Goal: Task Accomplishment & Management: Manage account settings

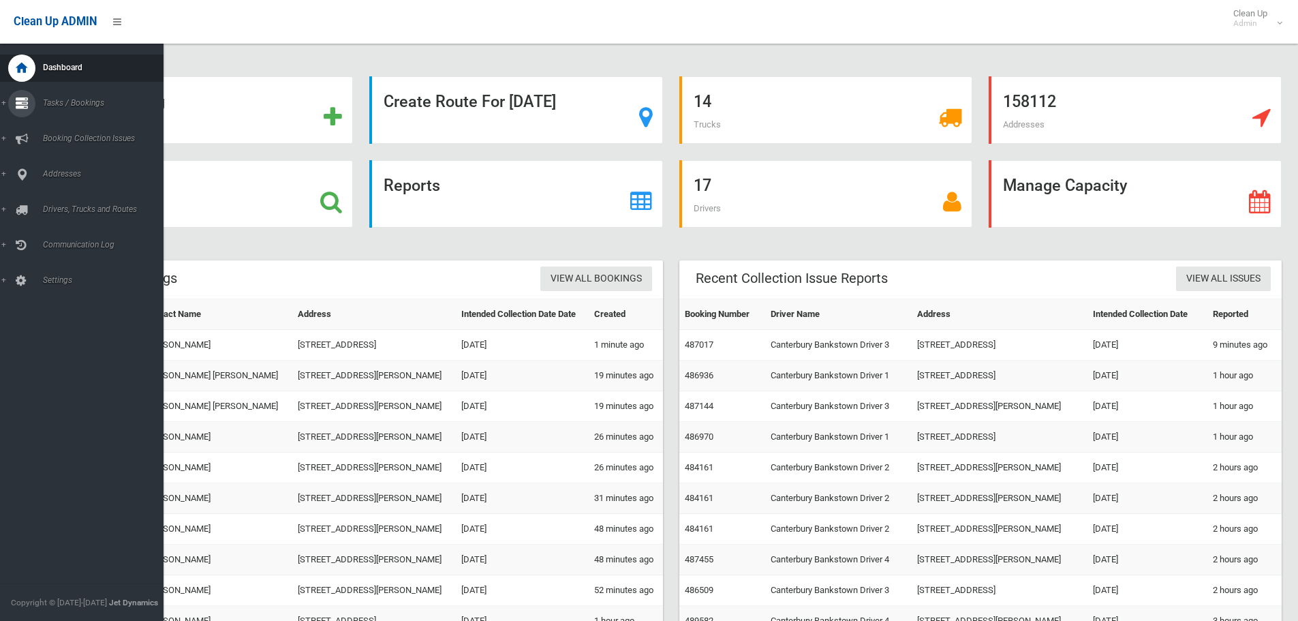
click at [24, 99] on icon at bounding box center [22, 103] width 12 height 27
click at [55, 199] on span "Search" at bounding box center [100, 203] width 123 height 10
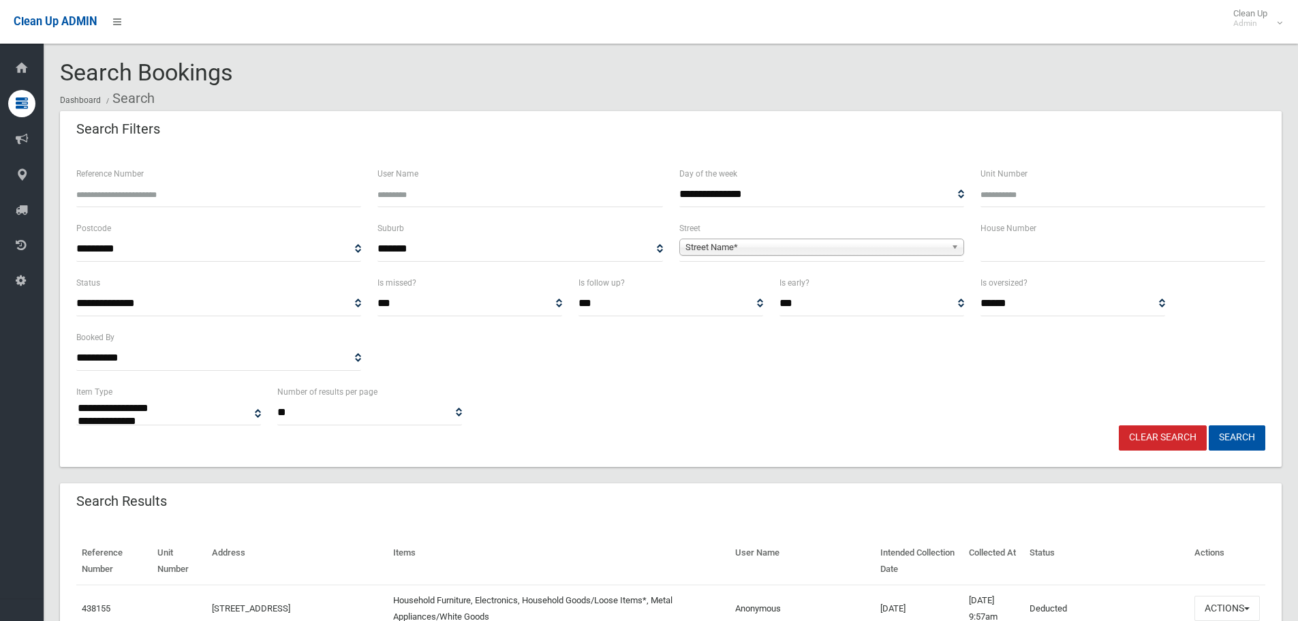
select select
click at [1003, 245] on input "text" at bounding box center [1123, 248] width 285 height 25
type input "**"
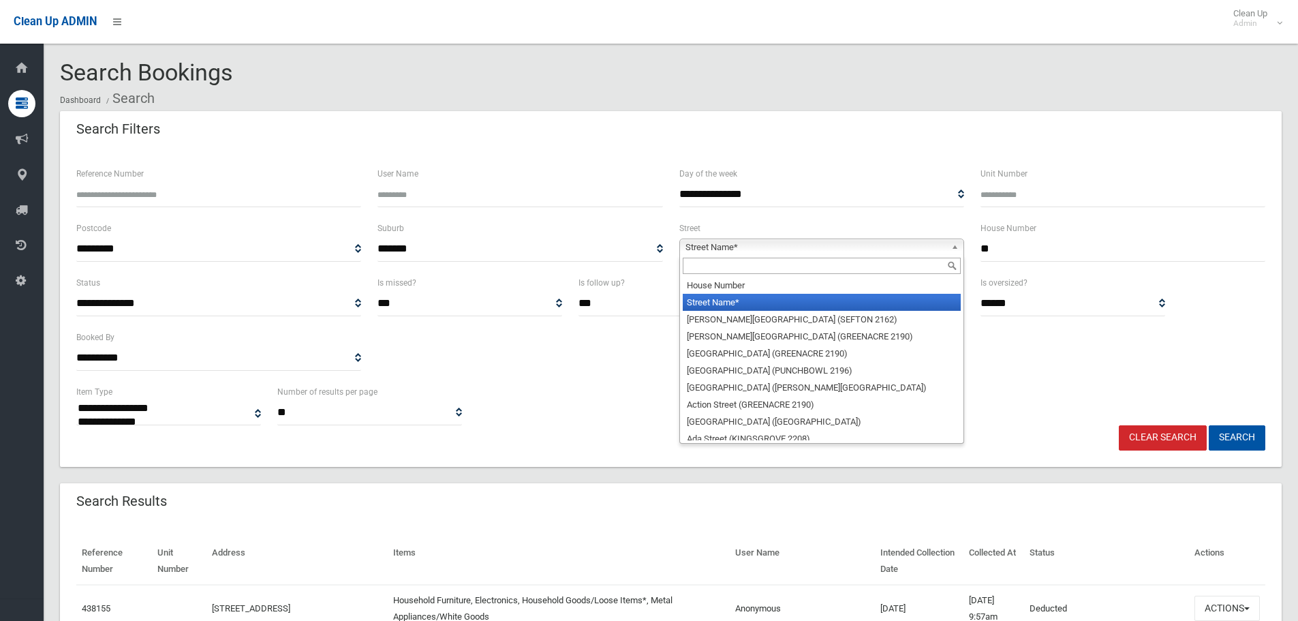
click at [959, 245] on b at bounding box center [957, 247] width 12 height 16
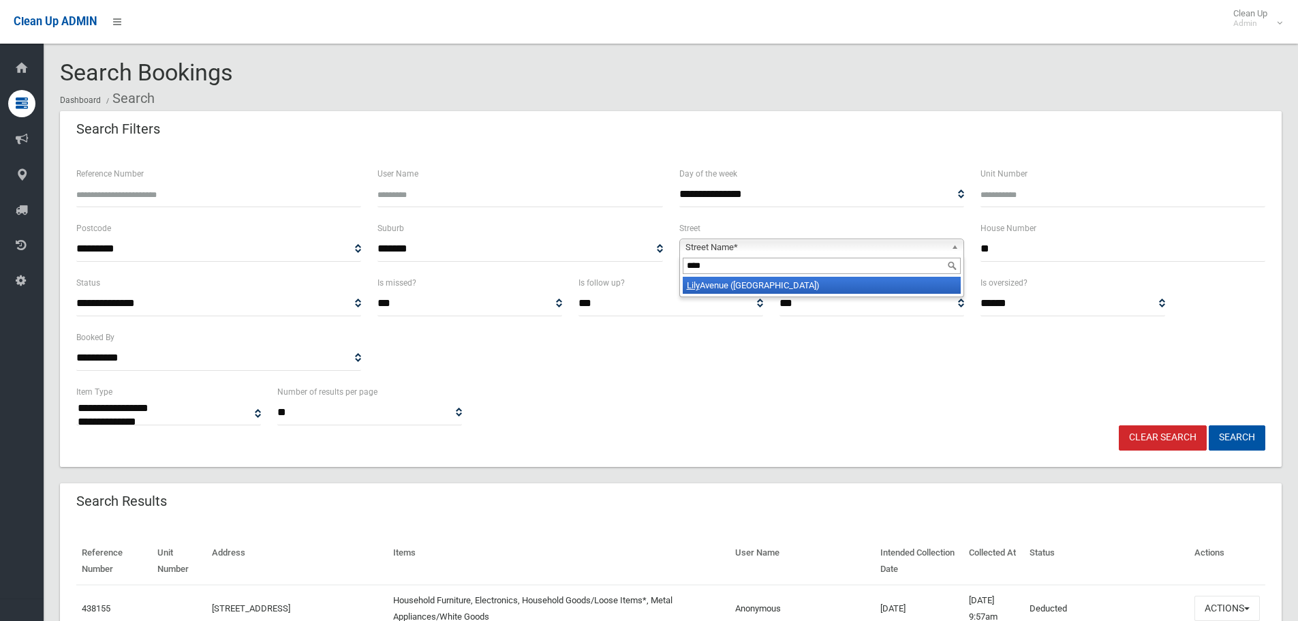
type input "****"
click at [820, 289] on li "Lily Avenue (RIVERWOOD 2210)" at bounding box center [822, 285] width 278 height 17
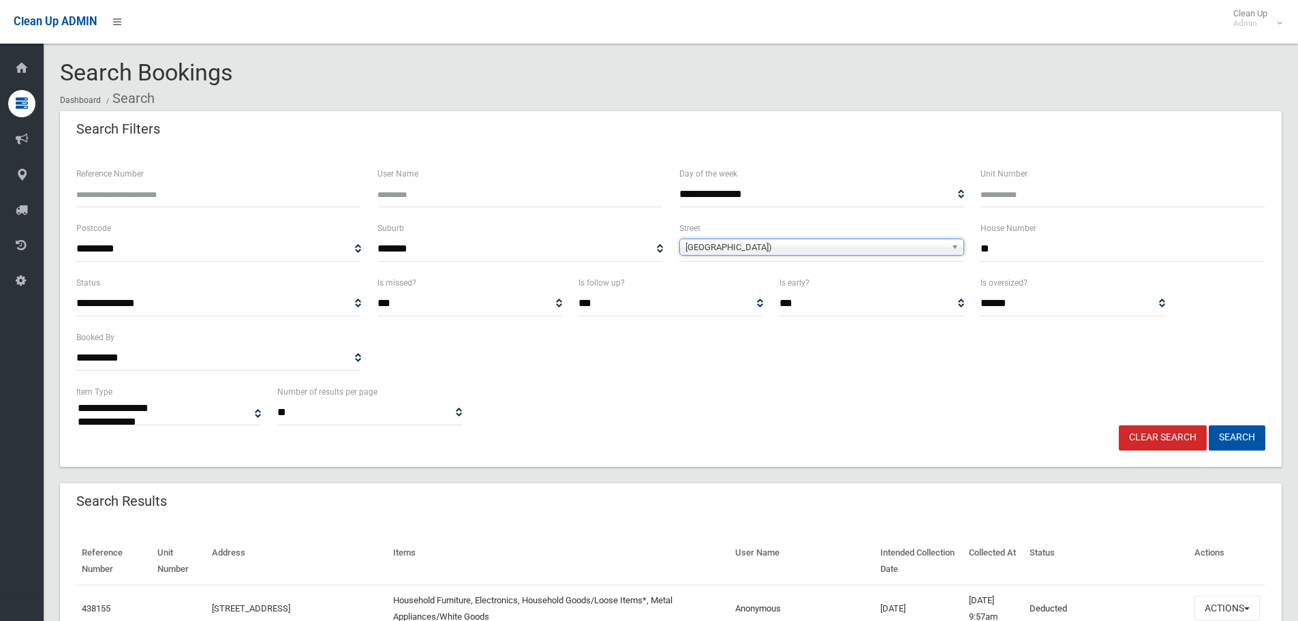
click at [1023, 243] on input "**" at bounding box center [1123, 248] width 285 height 25
click at [1209, 425] on button "Search" at bounding box center [1237, 437] width 57 height 25
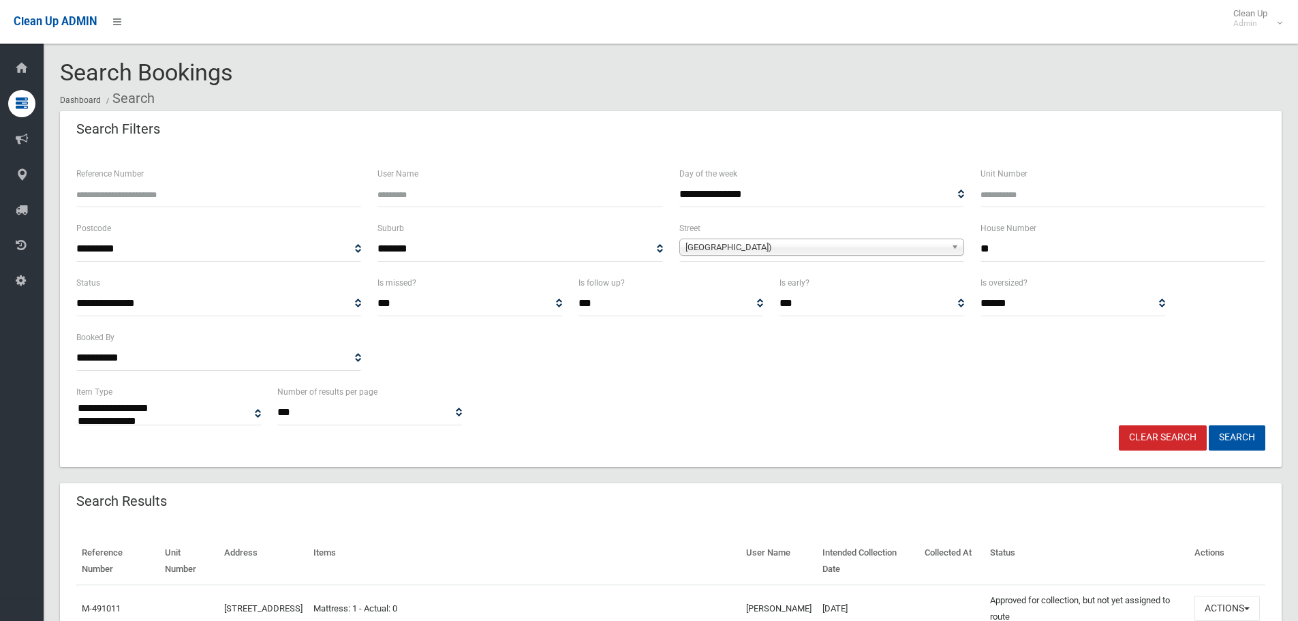
select select
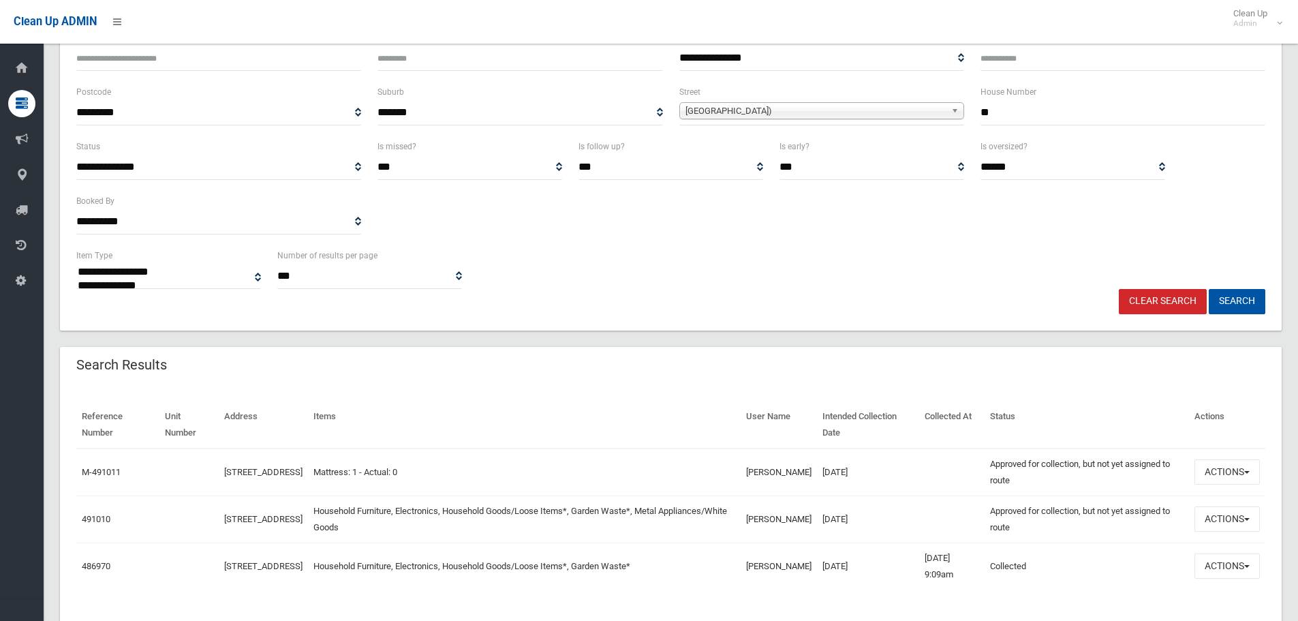
scroll to position [170, 0]
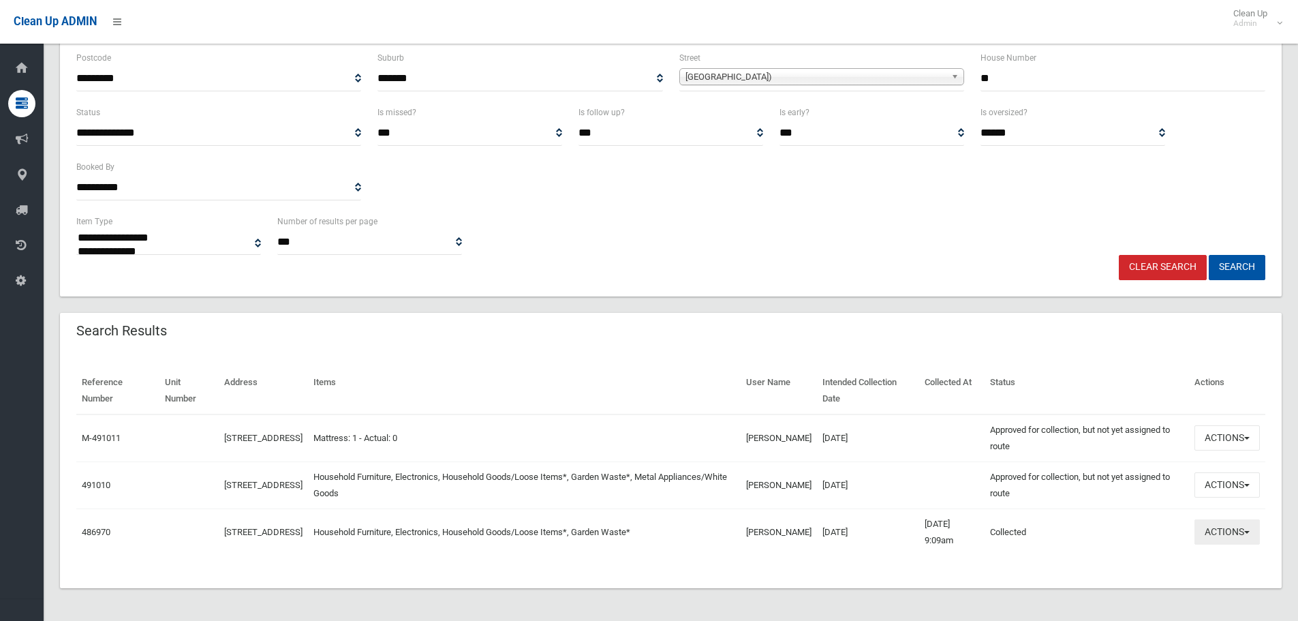
click at [1246, 530] on button "Actions" at bounding box center [1227, 531] width 65 height 25
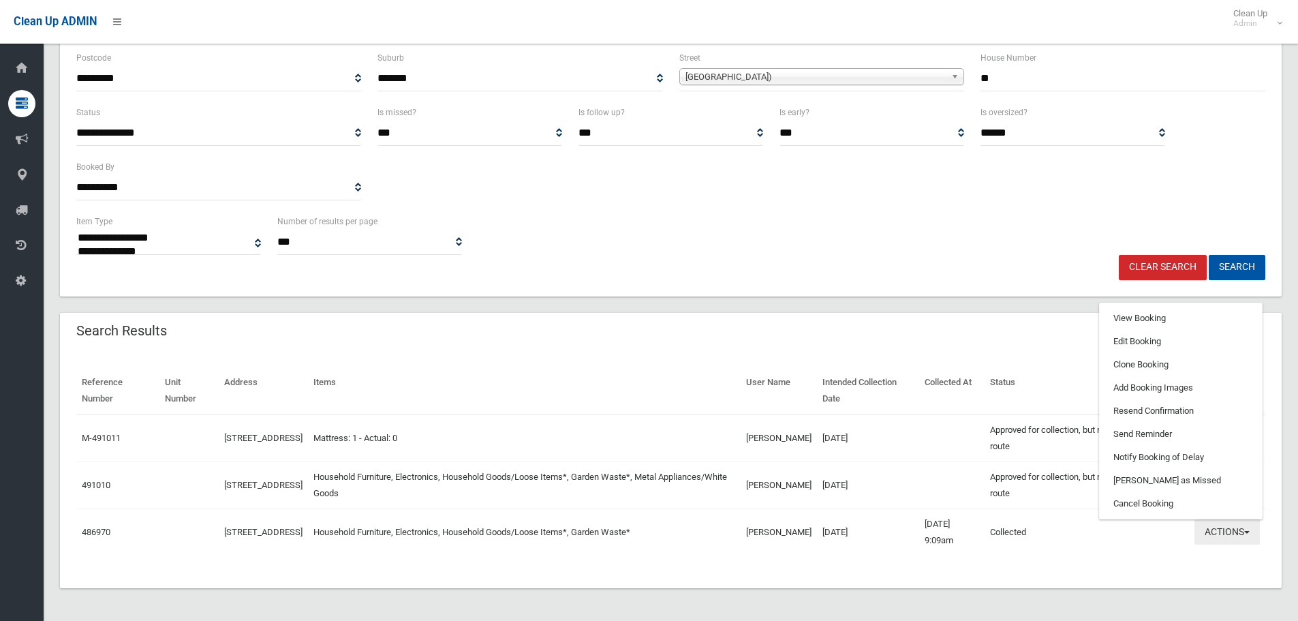
click at [1248, 532] on span "button" at bounding box center [1246, 532] width 5 height 3
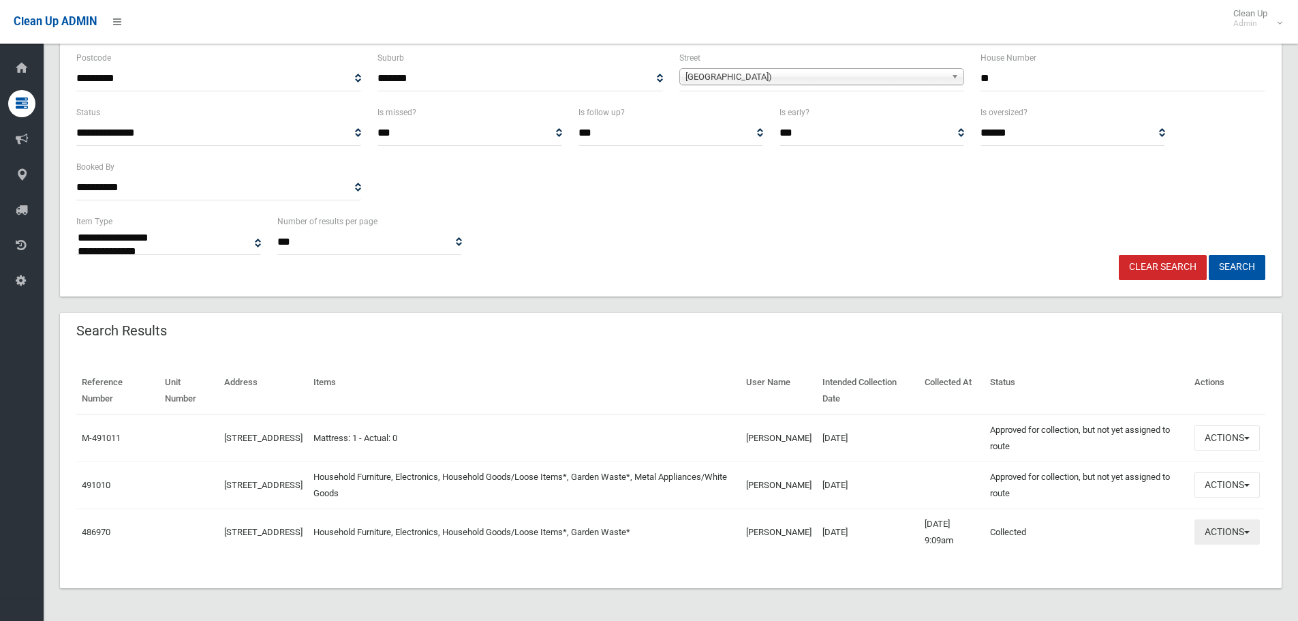
click at [1248, 532] on span "button" at bounding box center [1246, 532] width 5 height 3
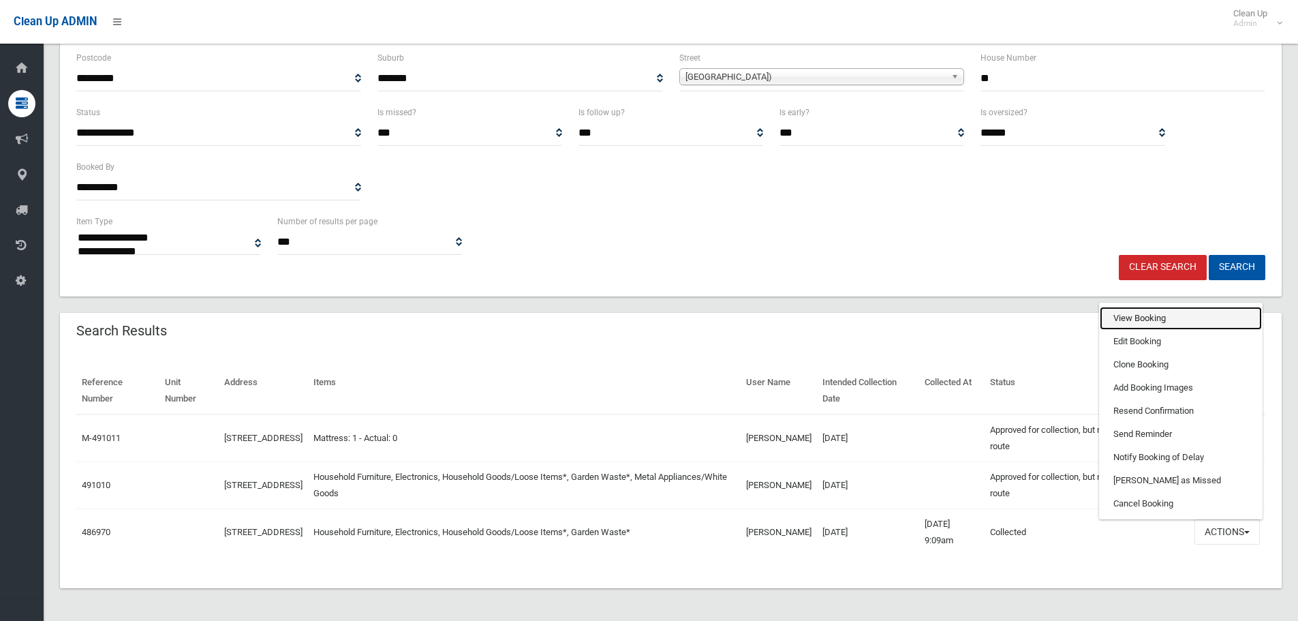
click at [1138, 324] on link "View Booking" at bounding box center [1181, 318] width 162 height 23
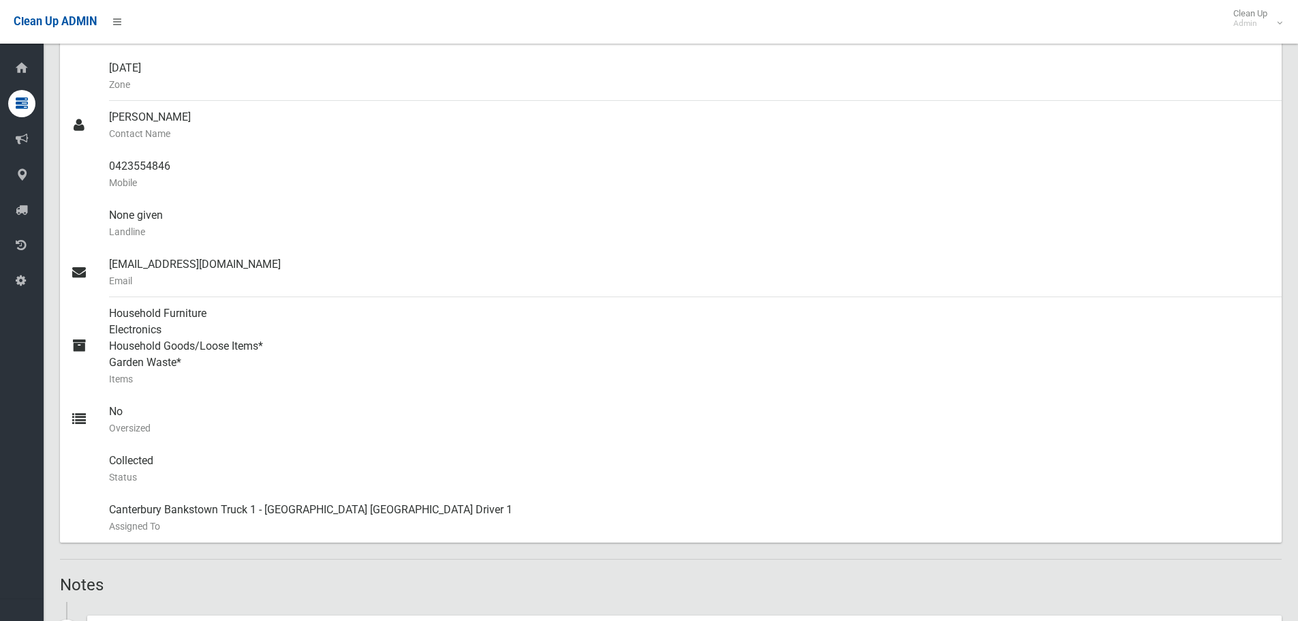
scroll to position [204, 0]
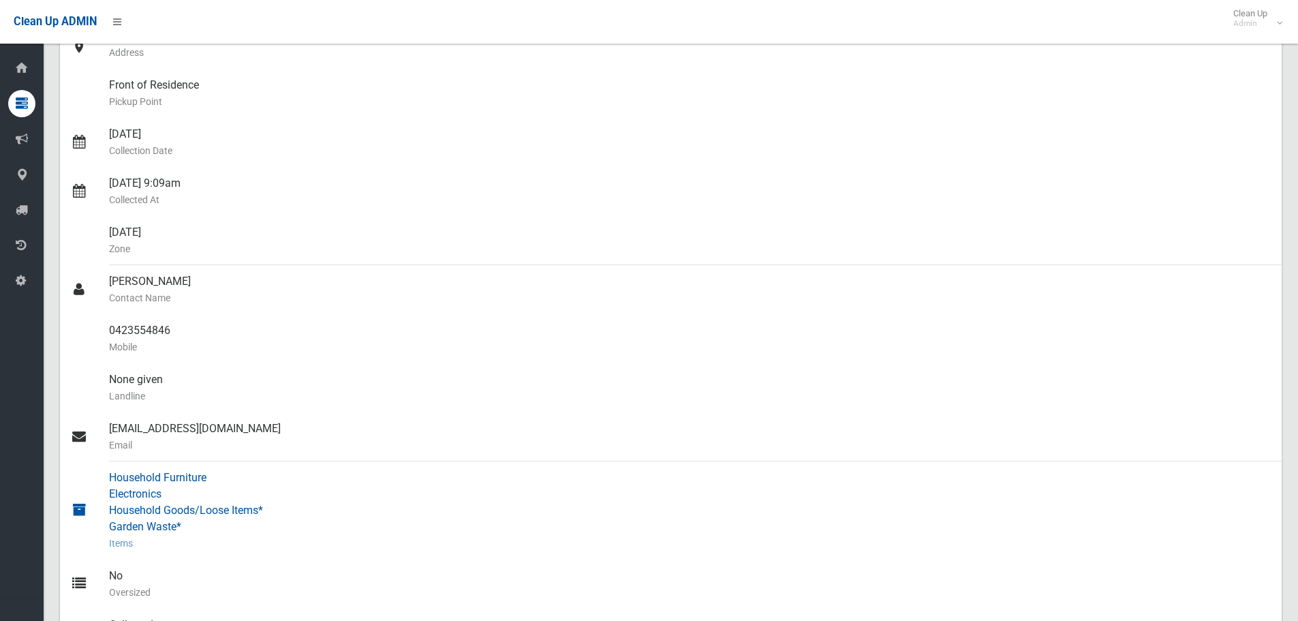
click at [694, 557] on div "Household Furniture Electronics Household Goods/Loose Items* Garden Waste* Items" at bounding box center [690, 510] width 1162 height 98
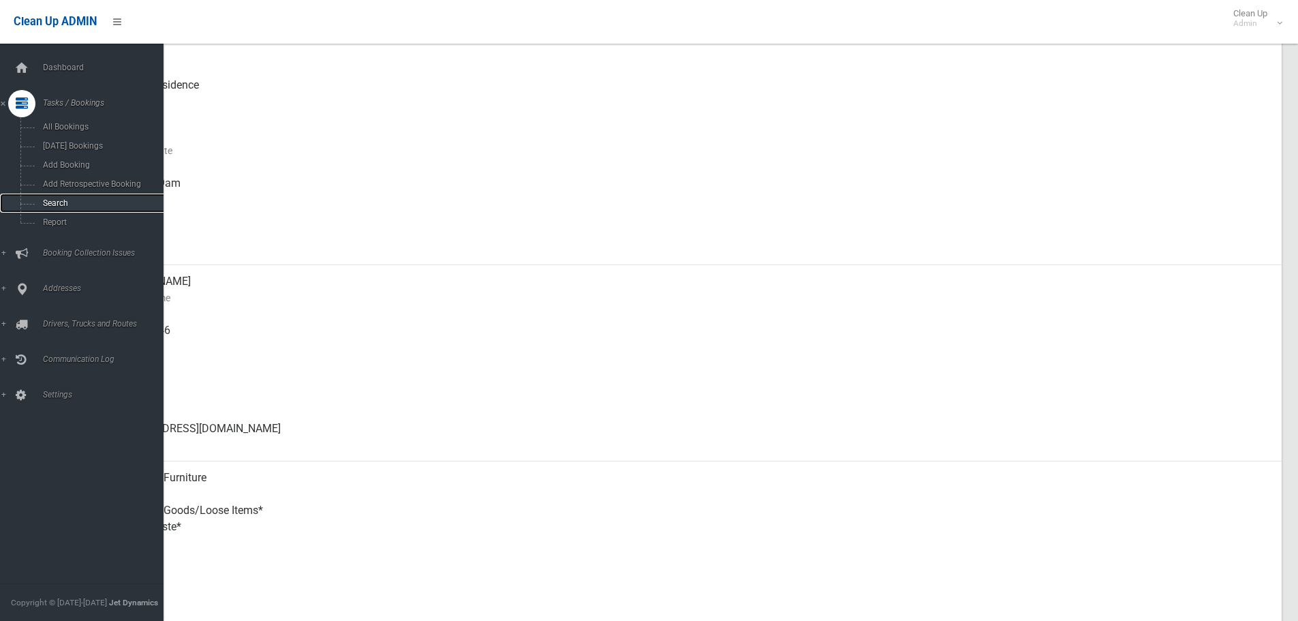
click at [67, 198] on span "Search" at bounding box center [100, 203] width 123 height 10
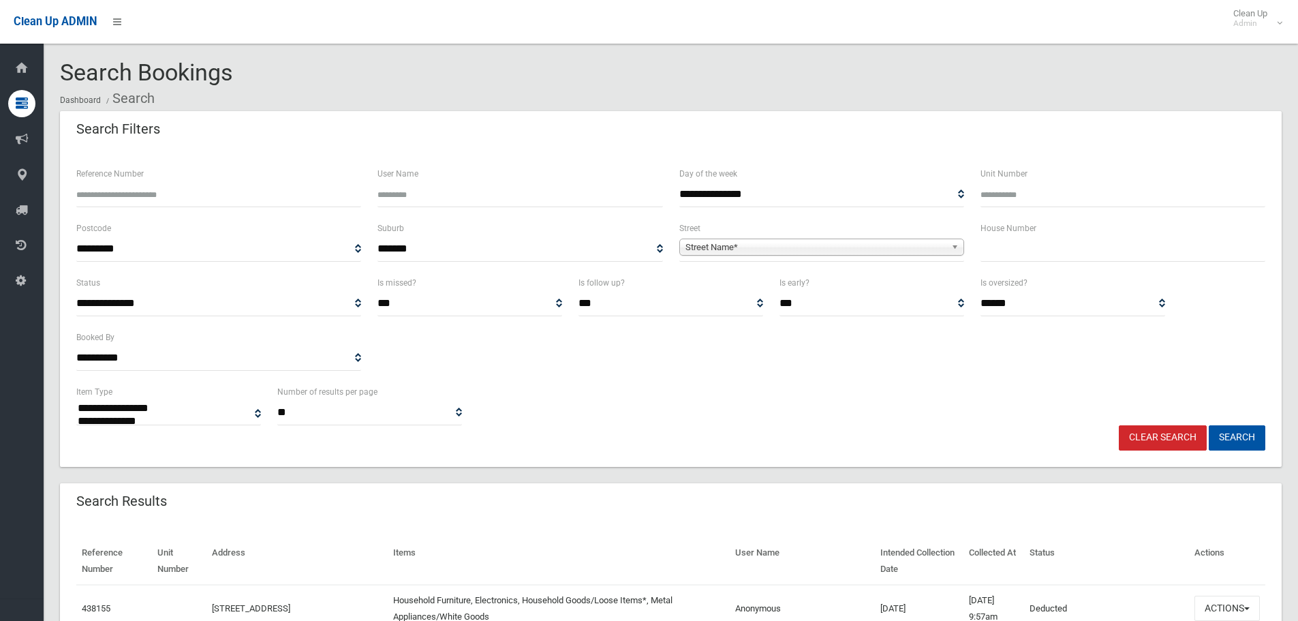
select select
click at [248, 196] on input "Reference Number" at bounding box center [218, 194] width 285 height 25
type input "******"
click at [1209, 425] on button "Search" at bounding box center [1237, 437] width 57 height 25
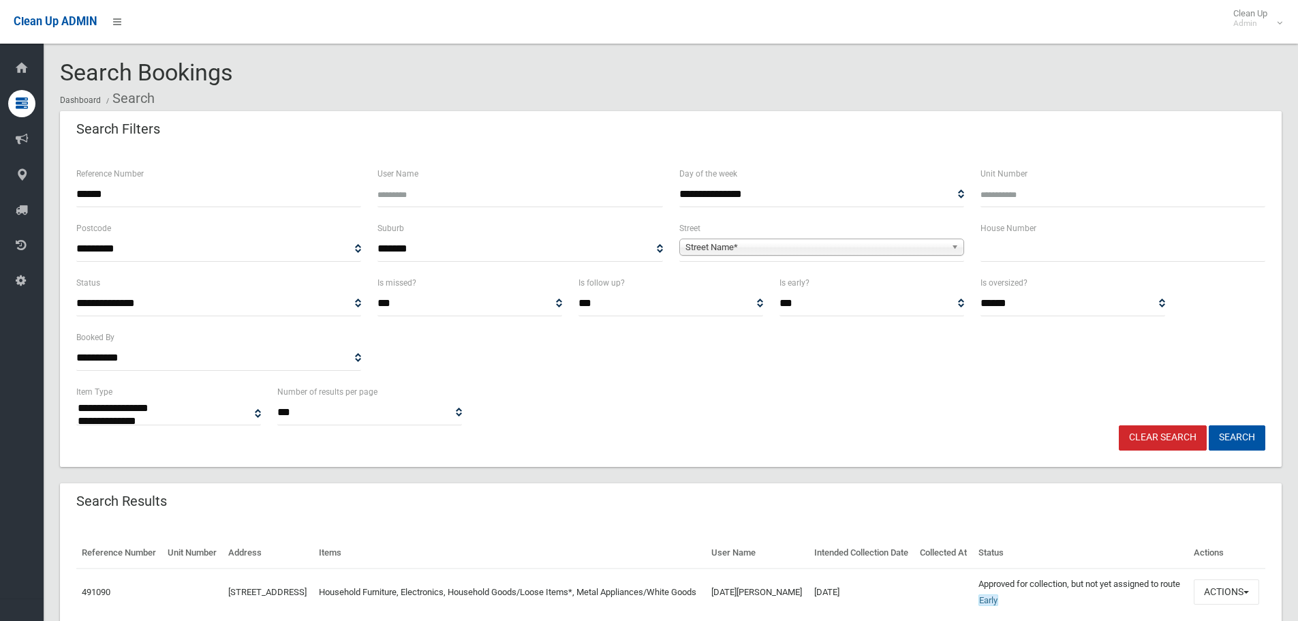
select select
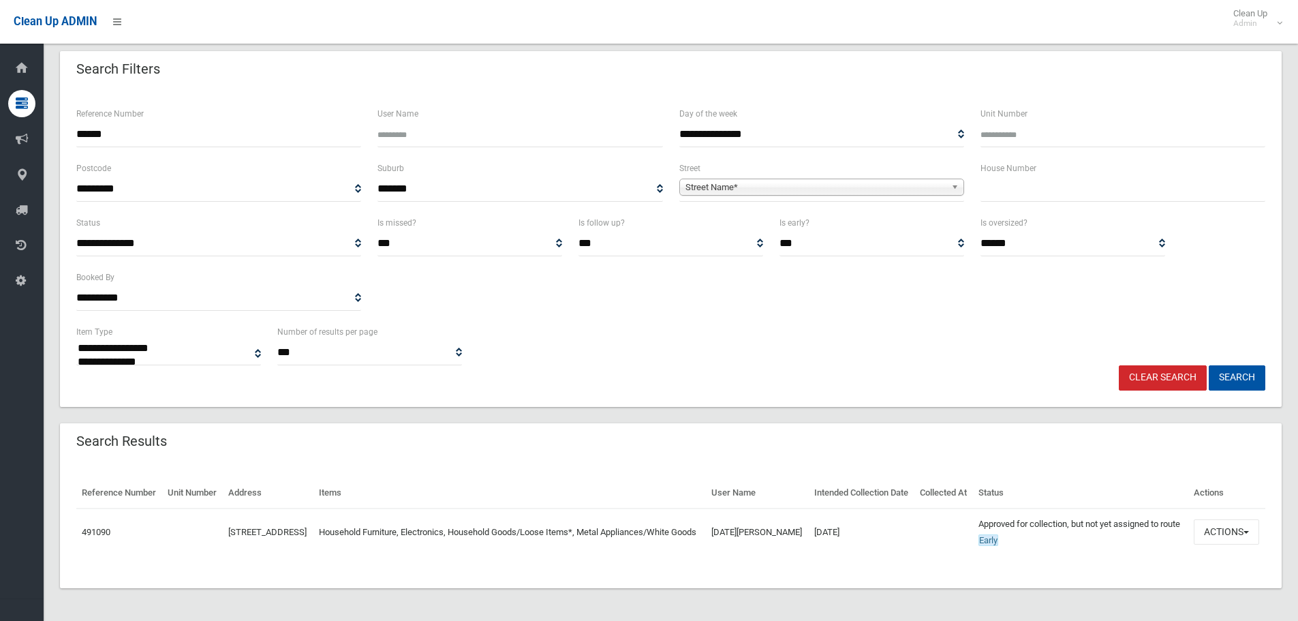
scroll to position [93, 0]
click at [1246, 521] on button "Actions" at bounding box center [1226, 531] width 65 height 25
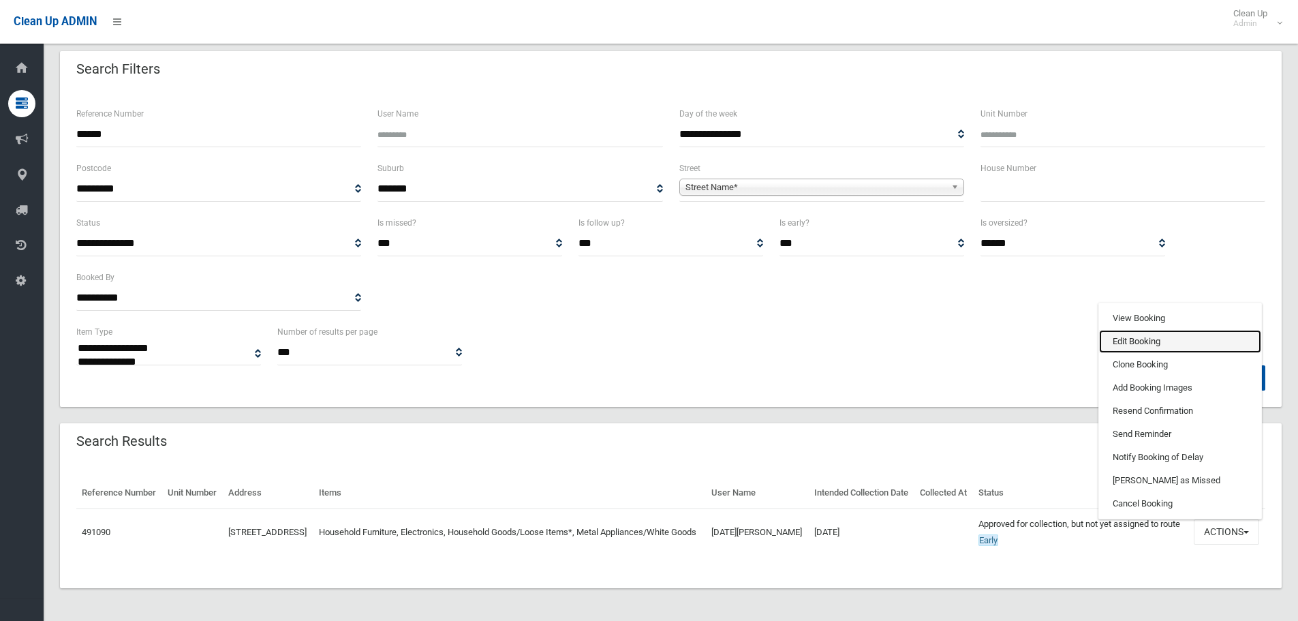
click at [1139, 335] on link "Edit Booking" at bounding box center [1180, 341] width 162 height 23
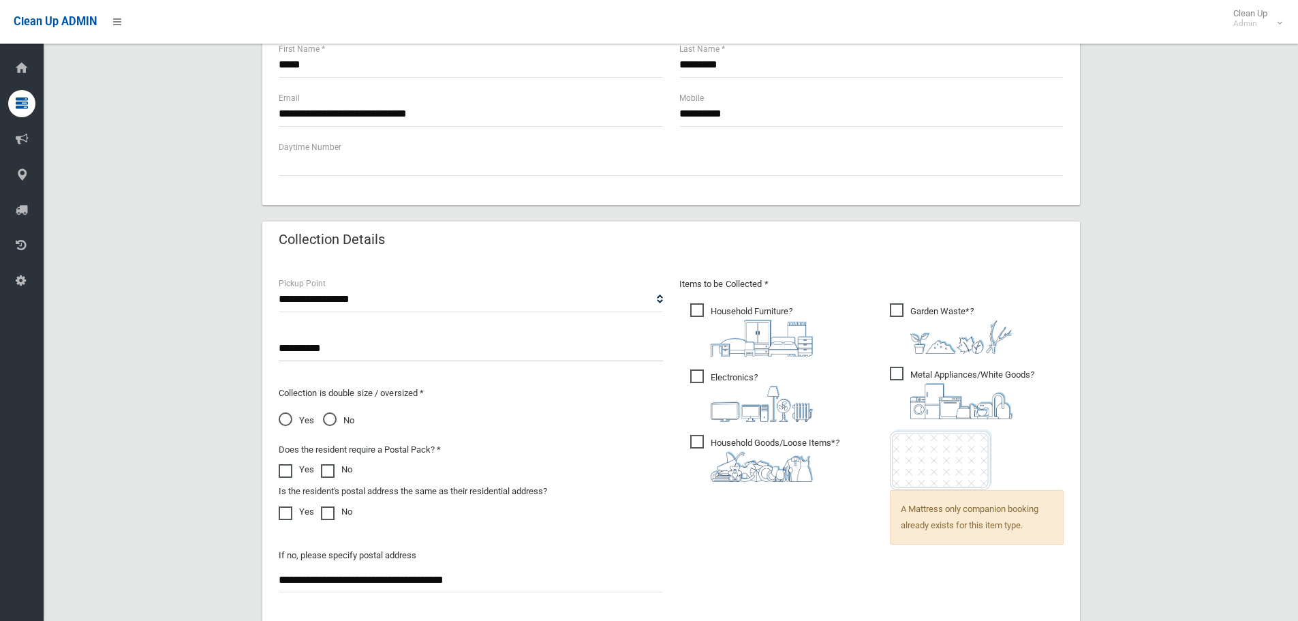
scroll to position [818, 0]
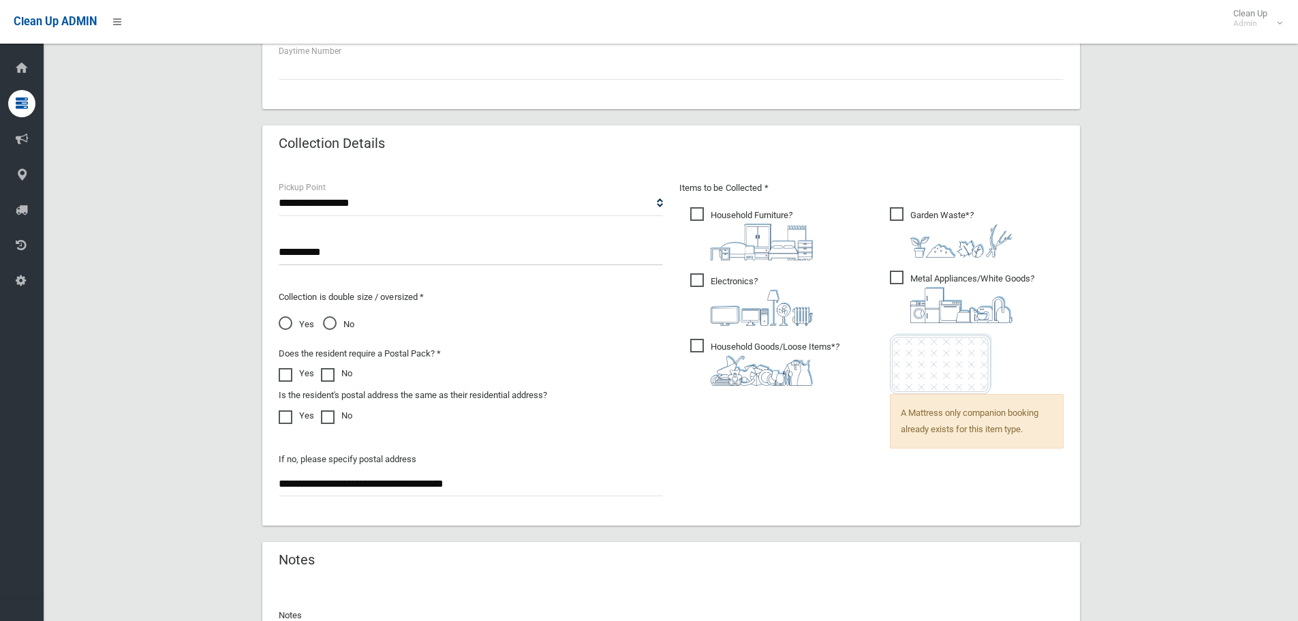
click at [904, 469] on div "Items to be Collected * Household Furniture ?" at bounding box center [871, 326] width 401 height 293
click at [851, 430] on div "Items to be Collected * Household Furniture ?" at bounding box center [871, 326] width 401 height 293
click at [1065, 427] on div "Items to be Collected * Household Furniture ?" at bounding box center [871, 326] width 401 height 293
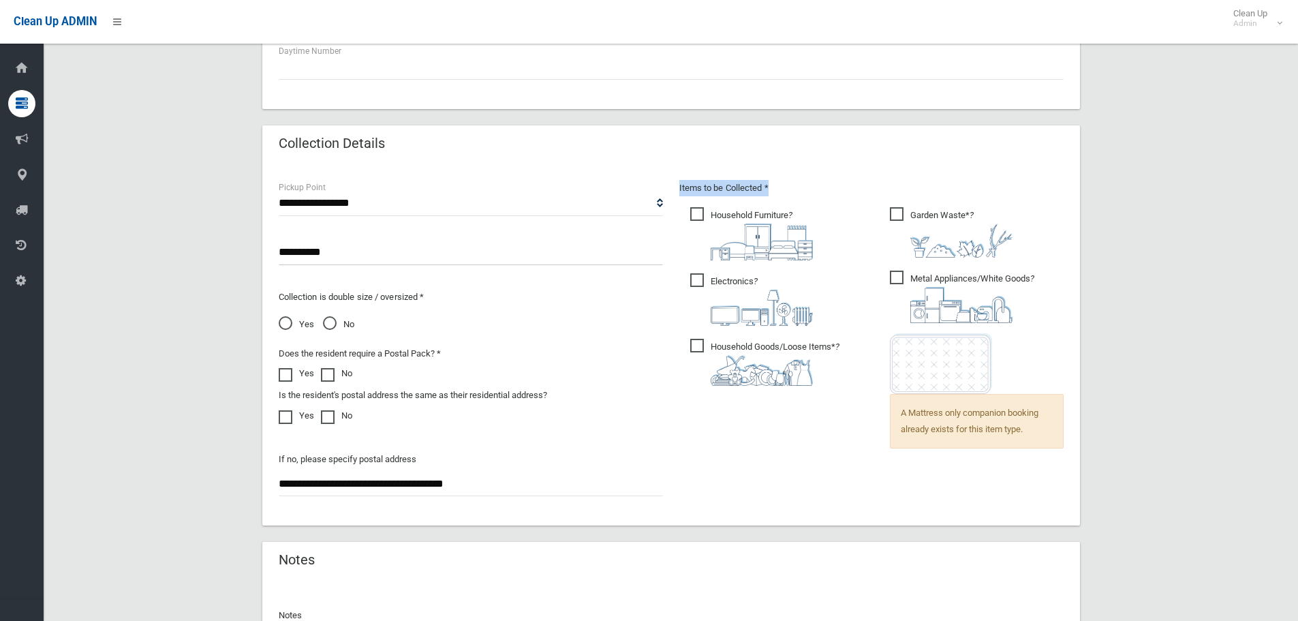
click at [845, 418] on div "Items to be Collected * Household Furniture ?" at bounding box center [871, 326] width 401 height 293
click at [954, 483] on div "**********" at bounding box center [671, 344] width 801 height 329
click at [839, 456] on div "Items to be Collected * Household Furniture ?" at bounding box center [871, 326] width 401 height 293
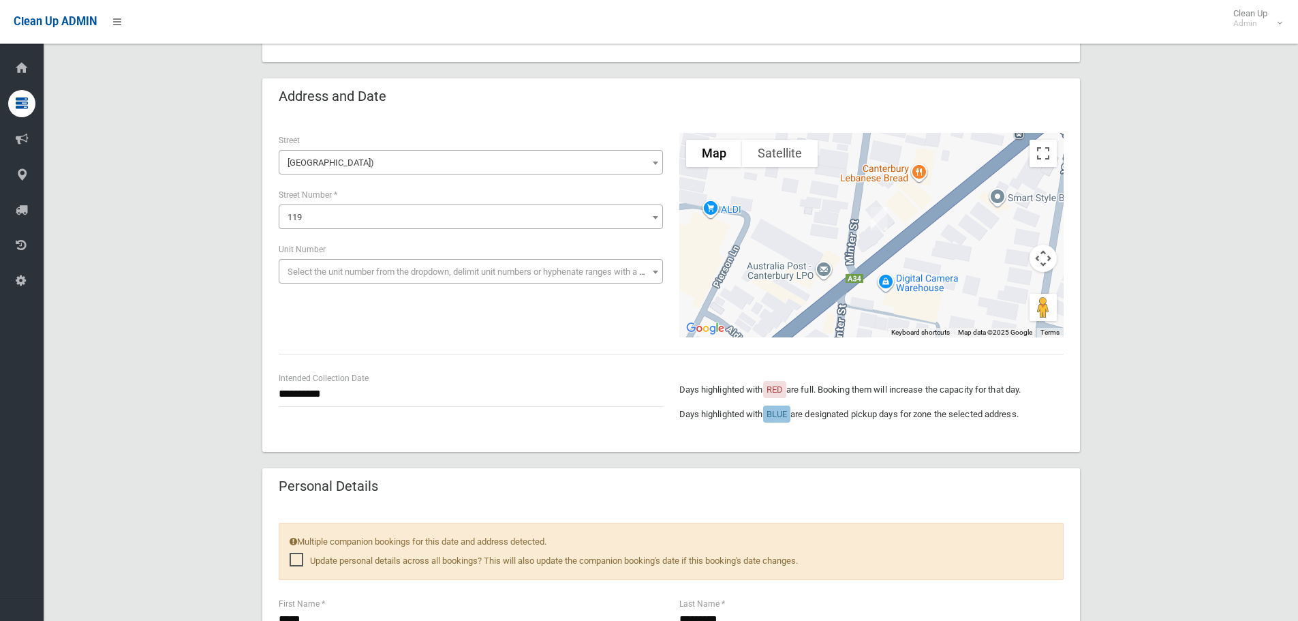
scroll to position [0, 0]
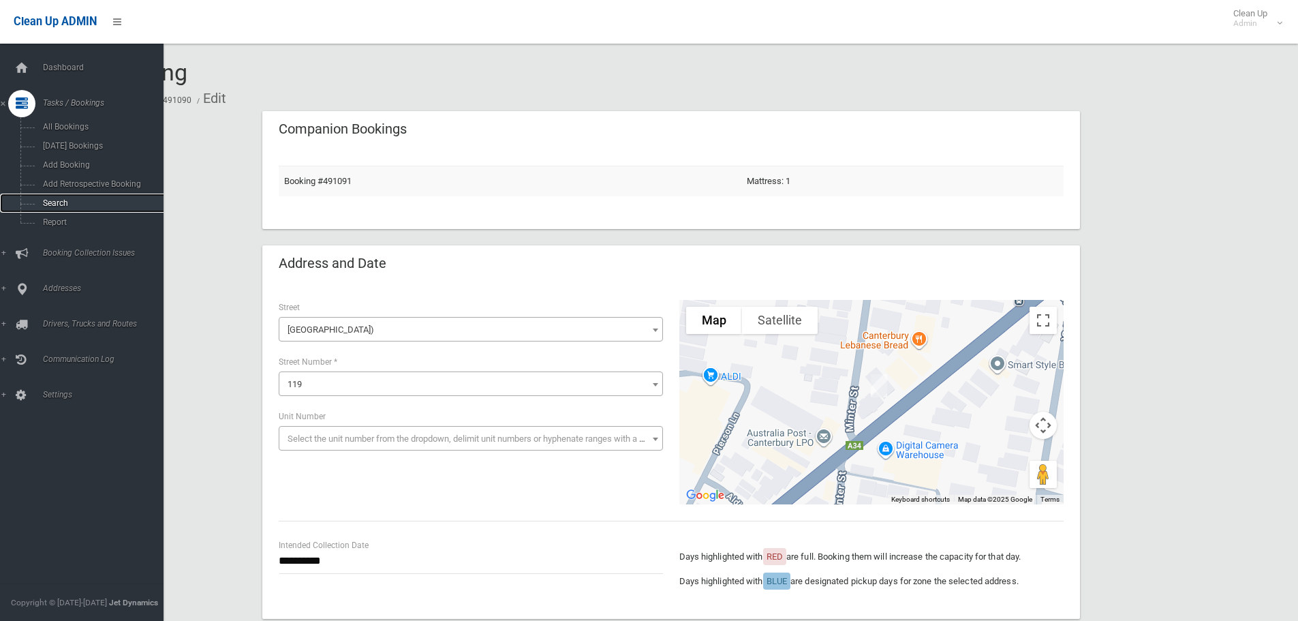
click at [54, 198] on link "Search" at bounding box center [87, 203] width 174 height 19
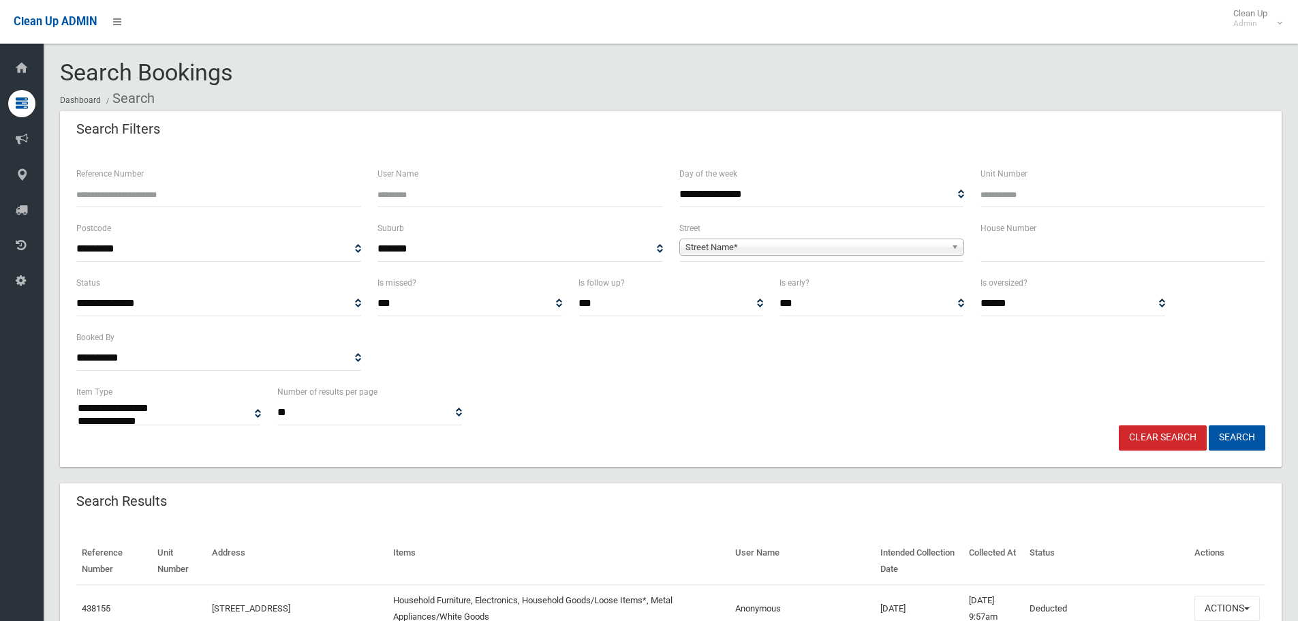
select select
click at [1005, 254] on input "text" at bounding box center [1123, 248] width 285 height 25
type input "***"
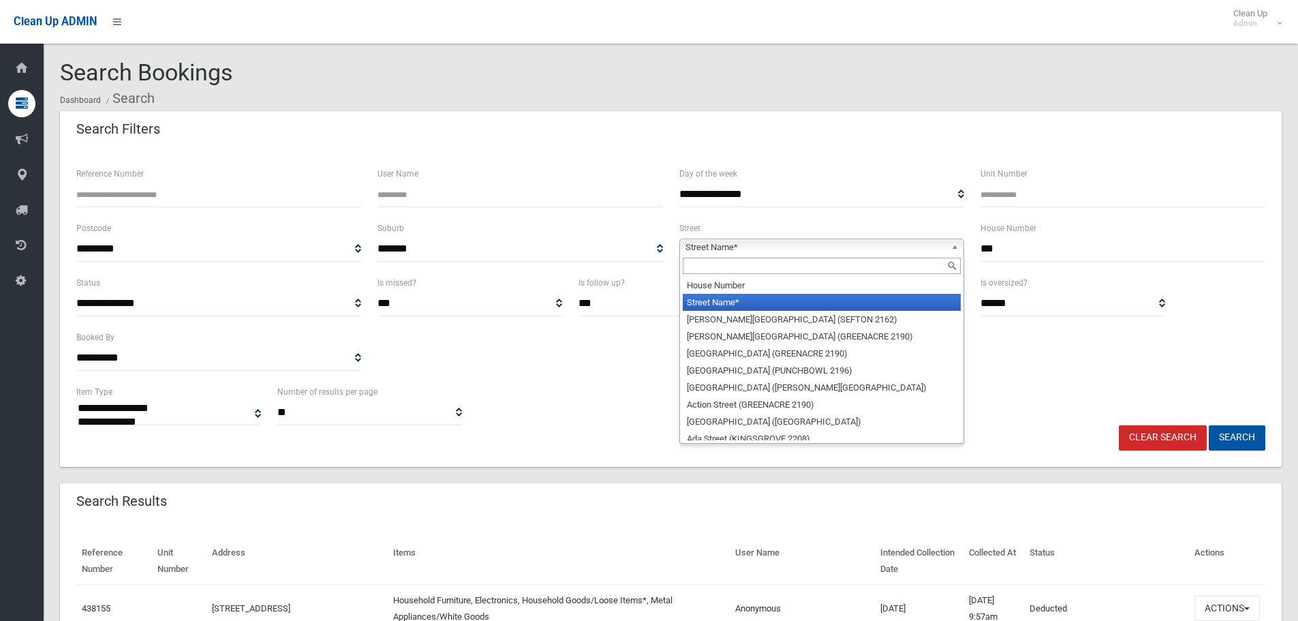
click at [953, 245] on b at bounding box center [957, 247] width 12 height 16
click at [910, 269] on input "text" at bounding box center [822, 266] width 278 height 16
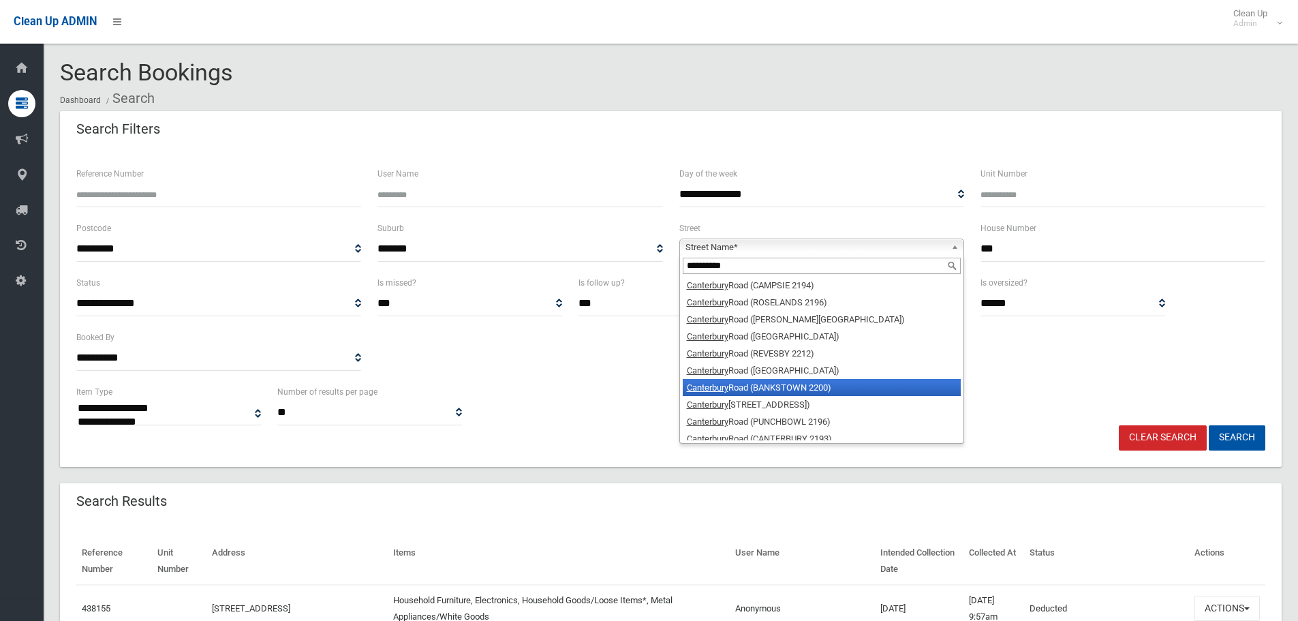
scroll to position [24, 0]
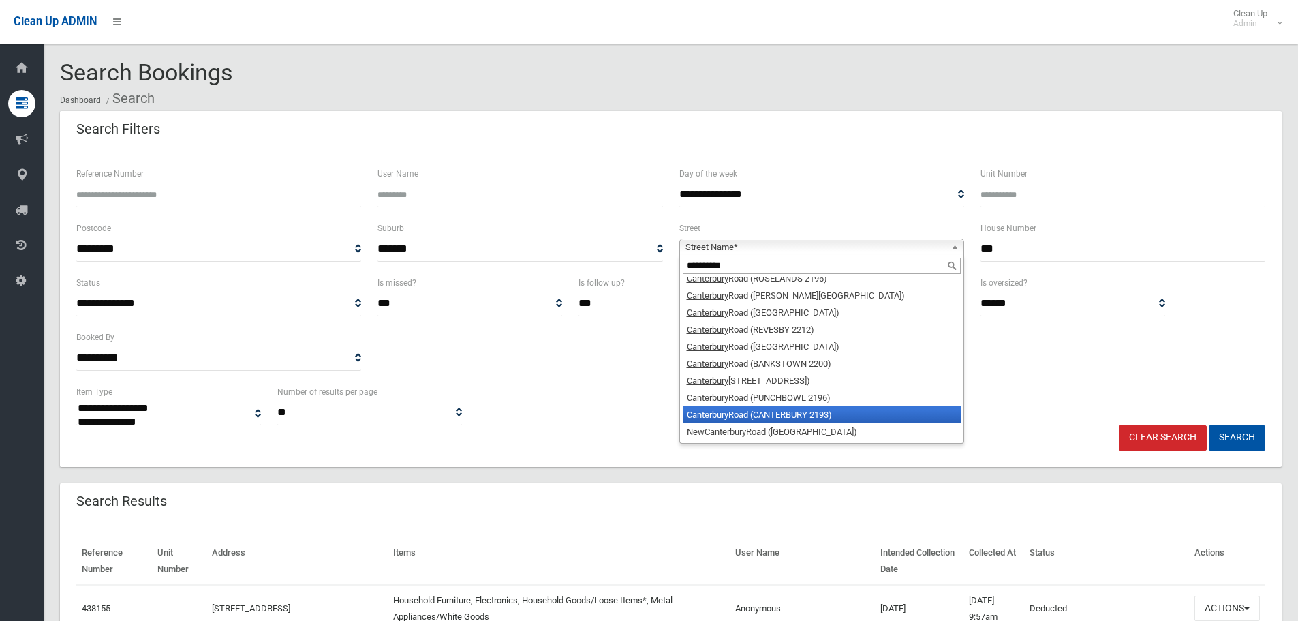
type input "**********"
click at [795, 410] on li "Canterbury Road (CANTERBURY 2193)" at bounding box center [822, 414] width 278 height 17
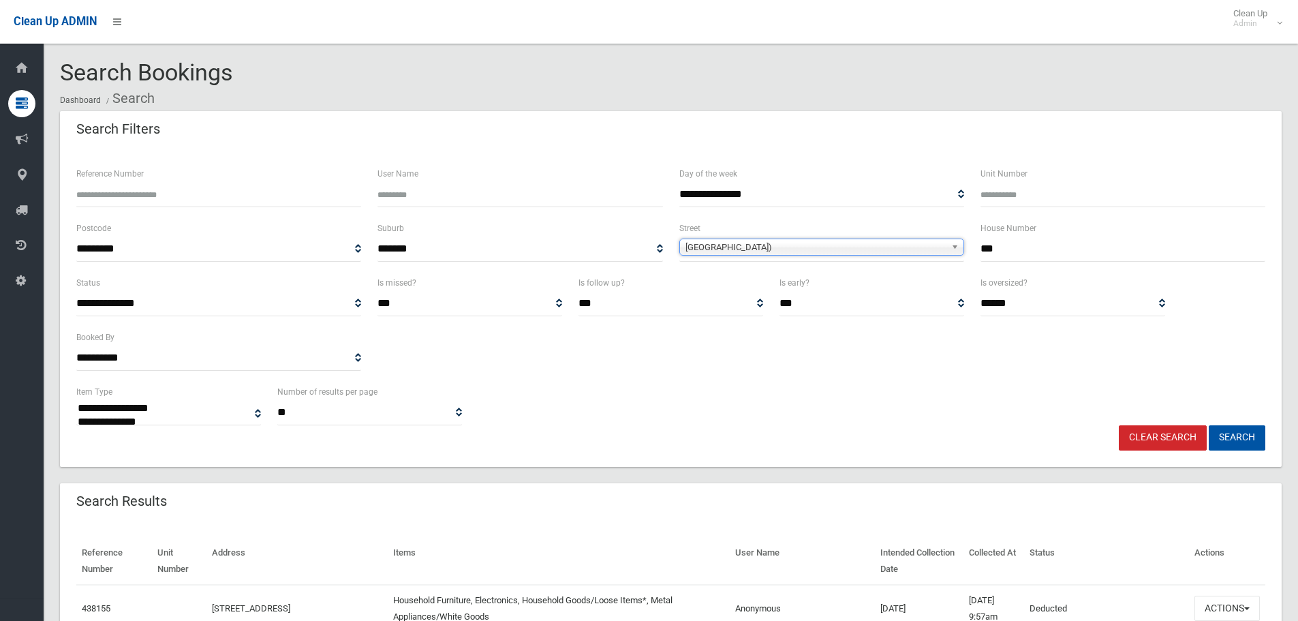
click at [1024, 242] on input "***" at bounding box center [1123, 248] width 285 height 25
click at [1209, 425] on button "Search" at bounding box center [1237, 437] width 57 height 25
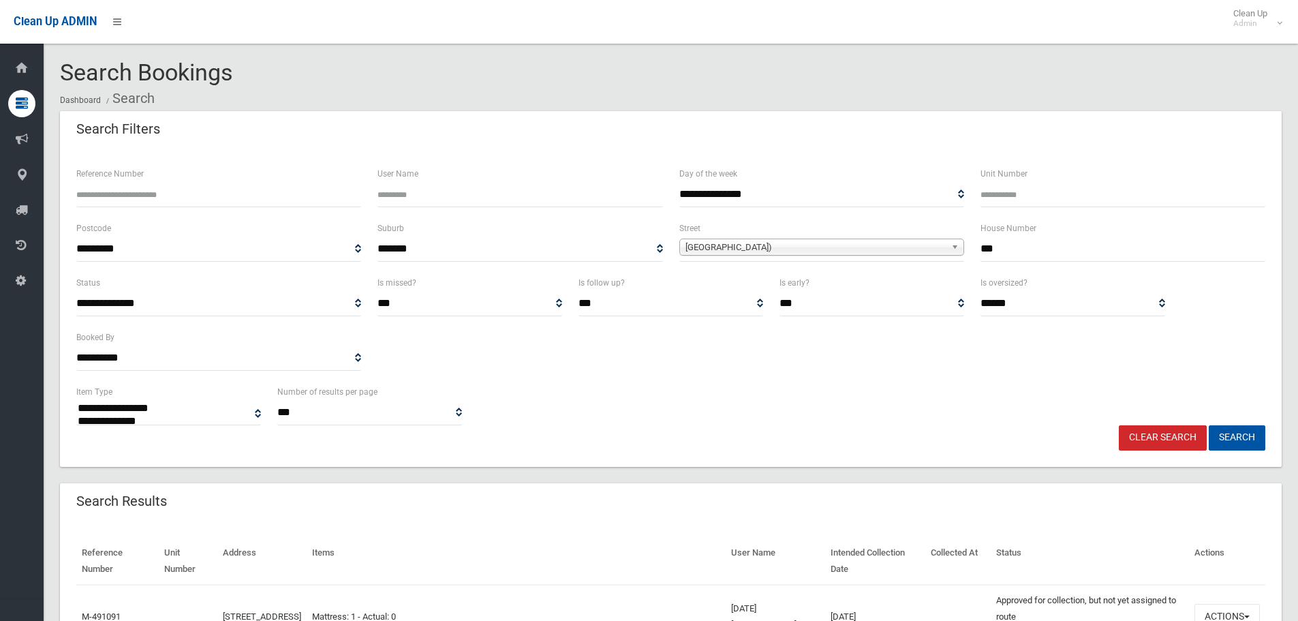
select select
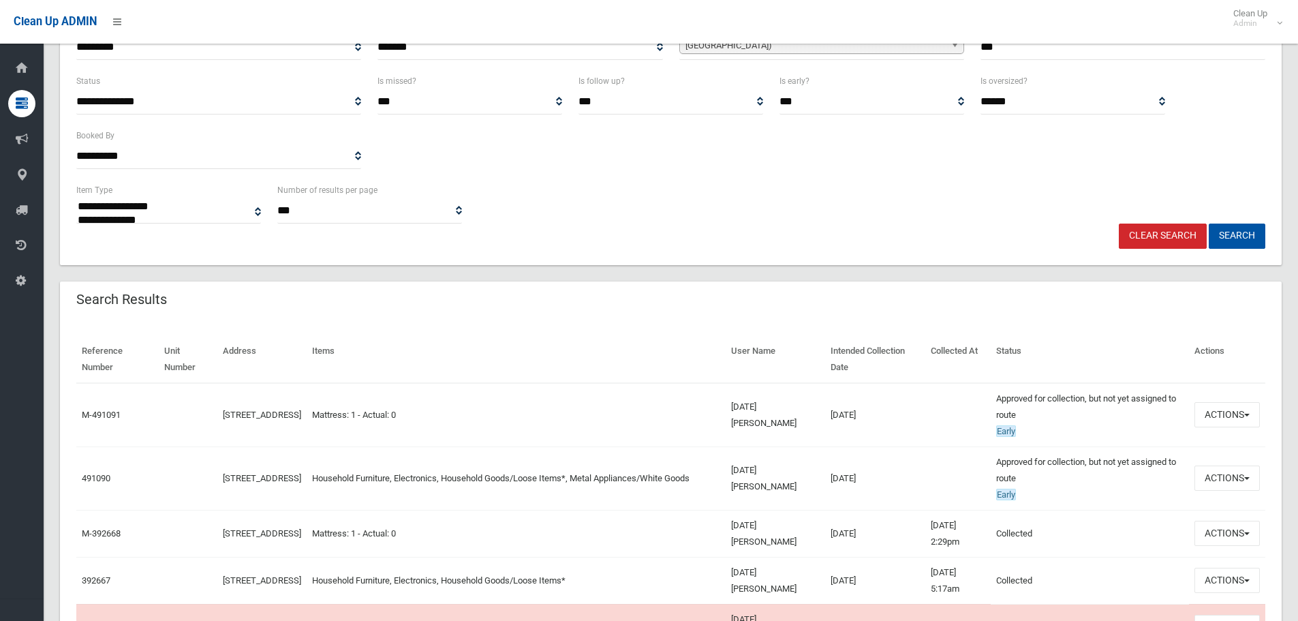
scroll to position [204, 0]
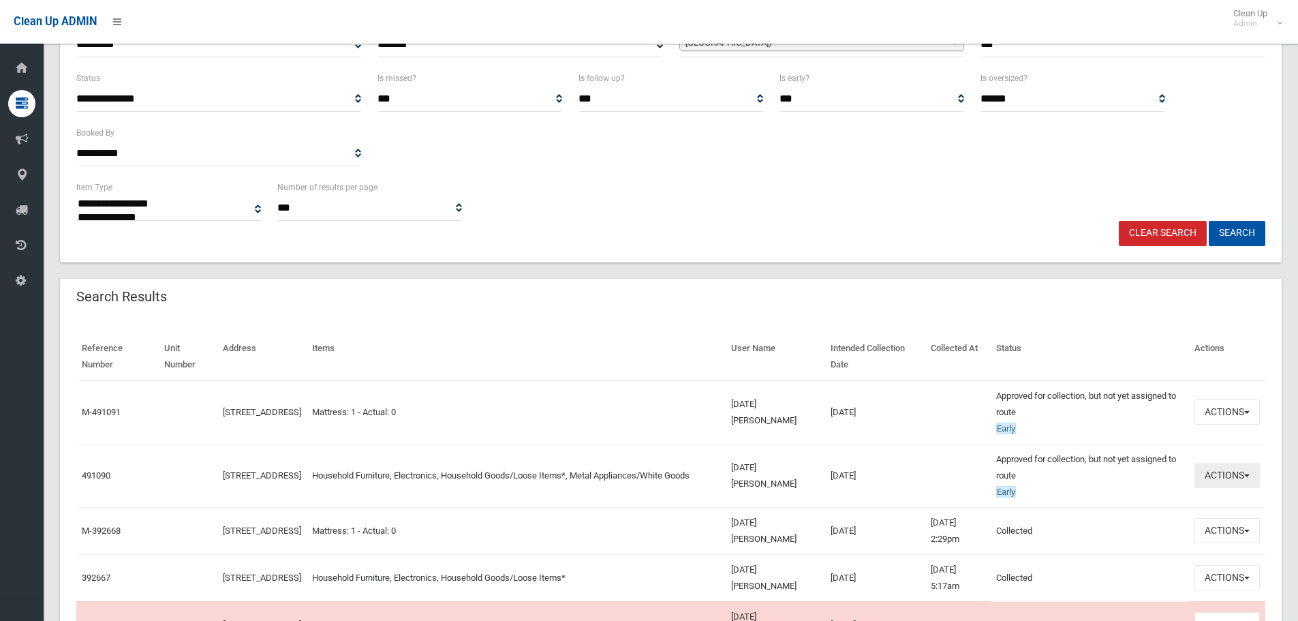
click at [1251, 474] on button "Actions" at bounding box center [1227, 475] width 65 height 25
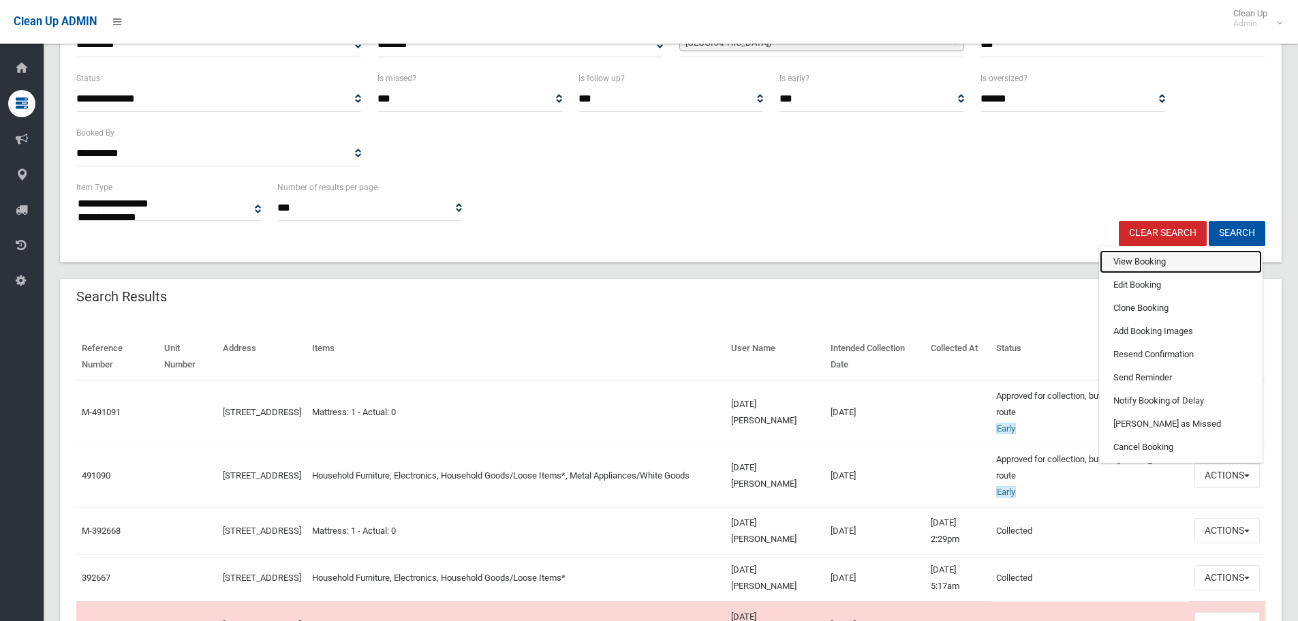
click at [1132, 262] on link "View Booking" at bounding box center [1181, 261] width 162 height 23
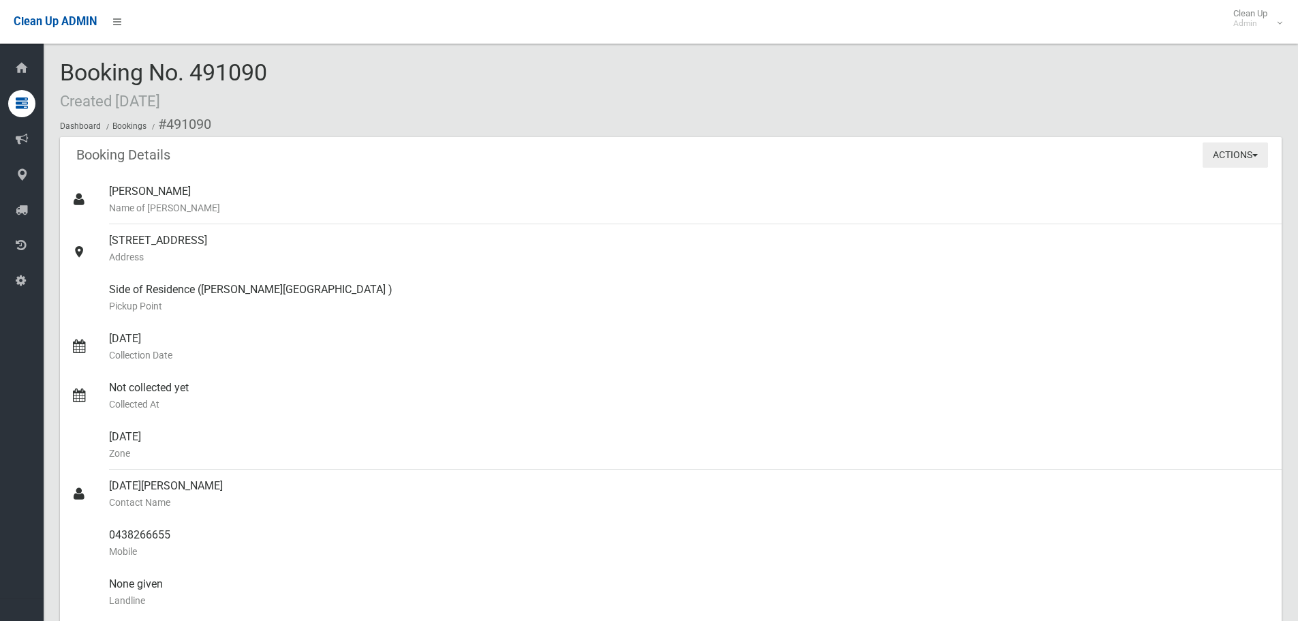
click at [1256, 154] on span "button" at bounding box center [1255, 155] width 5 height 3
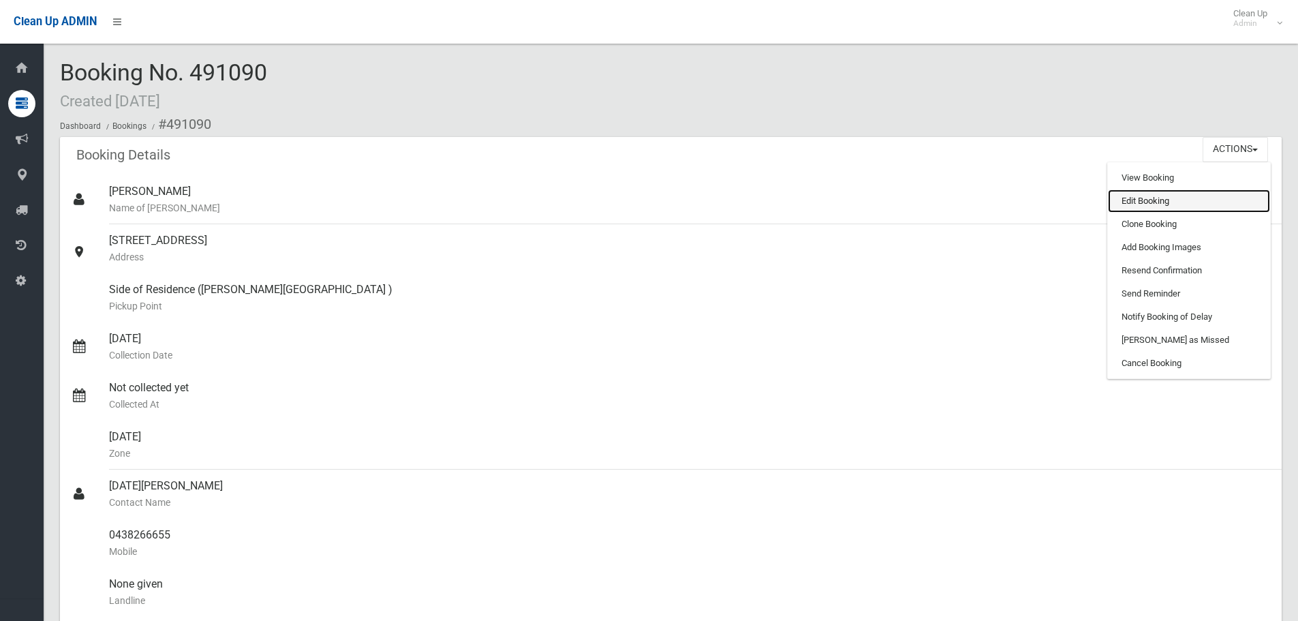
click at [1124, 202] on link "Edit Booking" at bounding box center [1189, 200] width 162 height 23
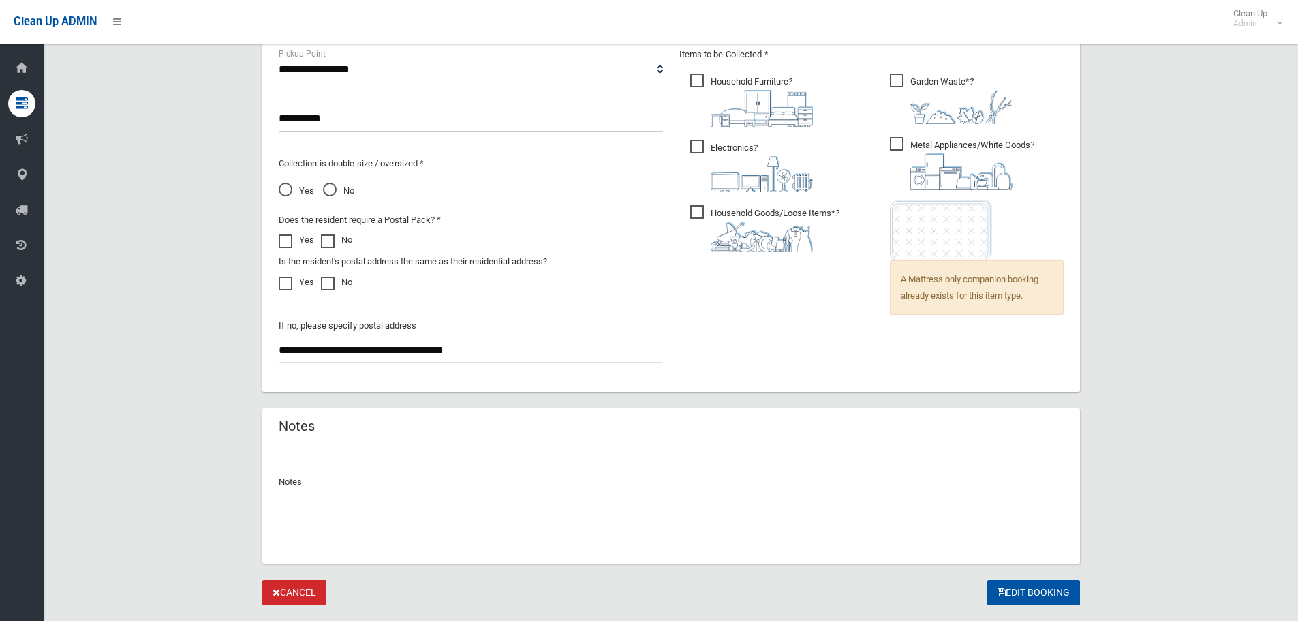
scroll to position [985, 0]
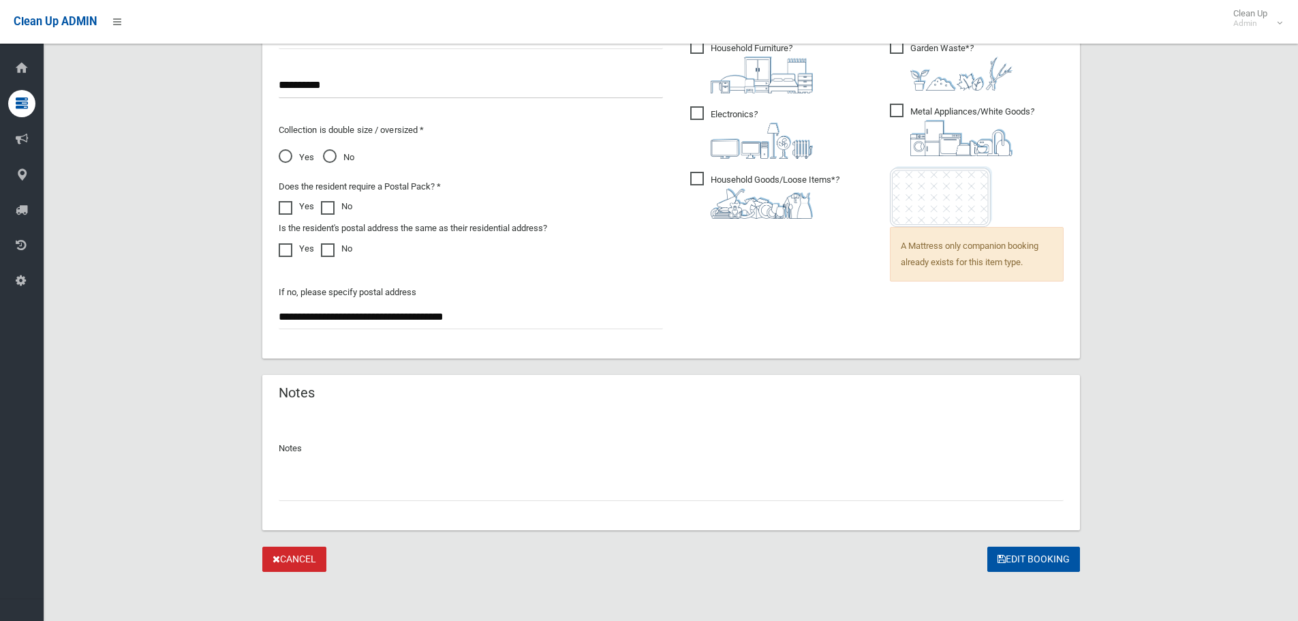
click at [402, 480] on input "text" at bounding box center [671, 488] width 785 height 25
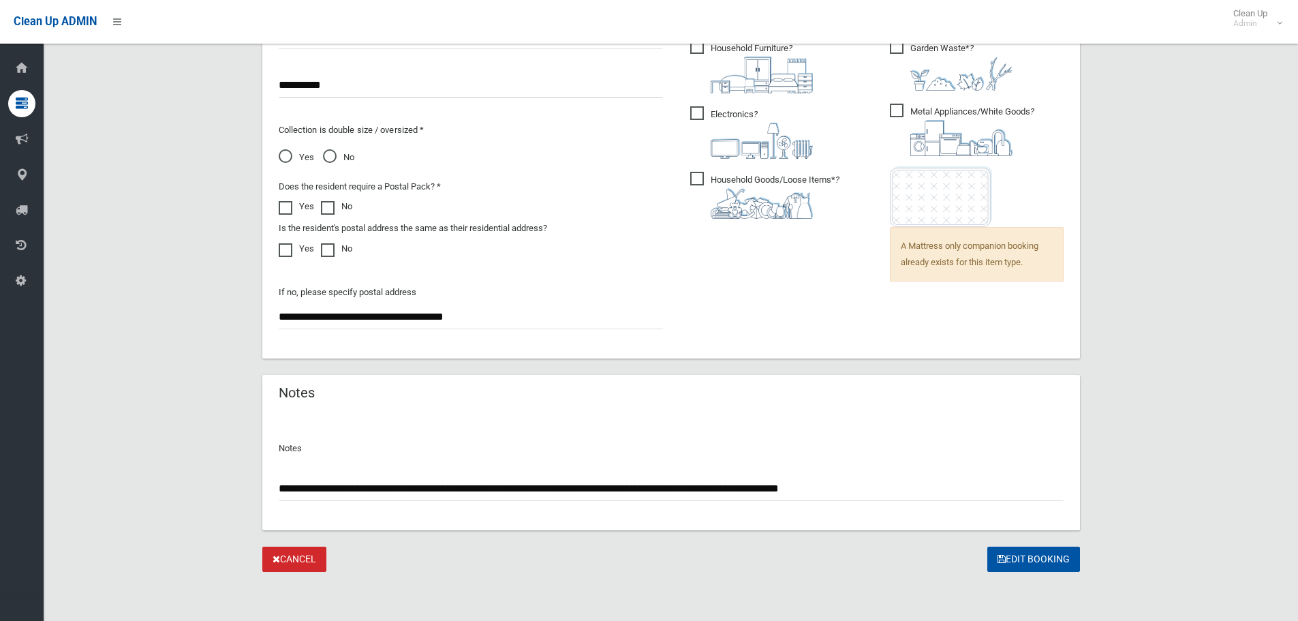
click at [465, 487] on input "**********" at bounding box center [671, 488] width 785 height 25
click at [937, 494] on input "**********" at bounding box center [671, 488] width 785 height 25
type input "**********"
click at [1008, 562] on button "Edit Booking" at bounding box center [1033, 559] width 93 height 25
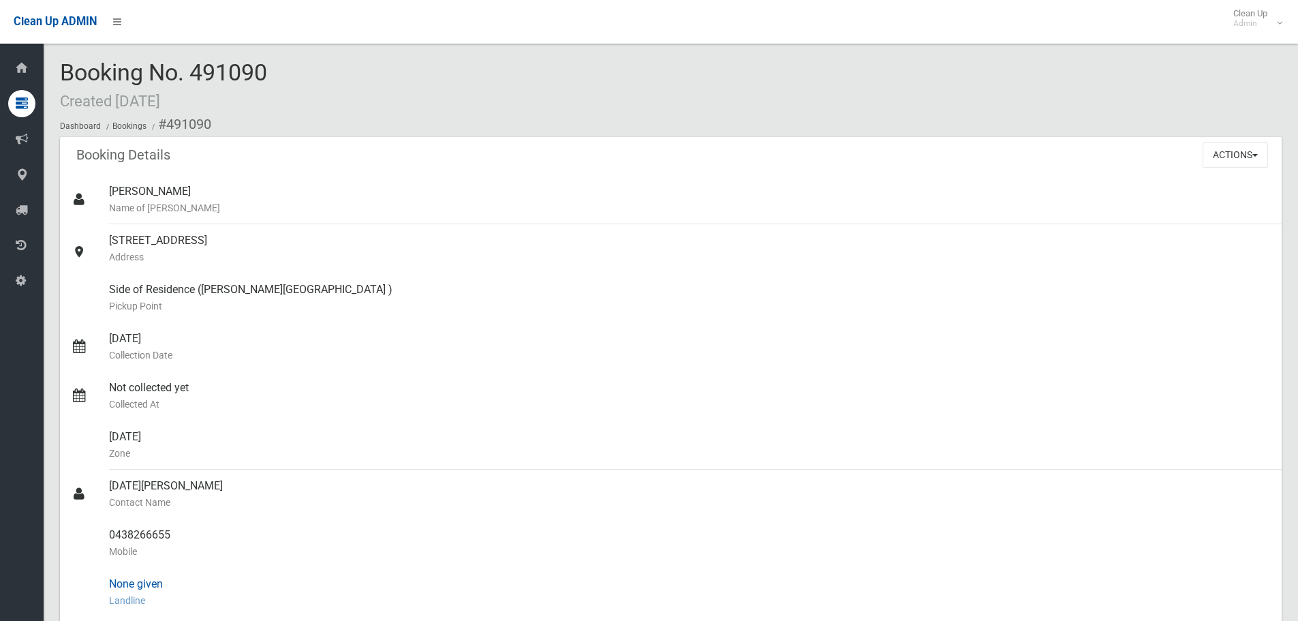
click at [226, 574] on div "None given Landline" at bounding box center [690, 592] width 1162 height 49
